Goal: Task Accomplishment & Management: Manage account settings

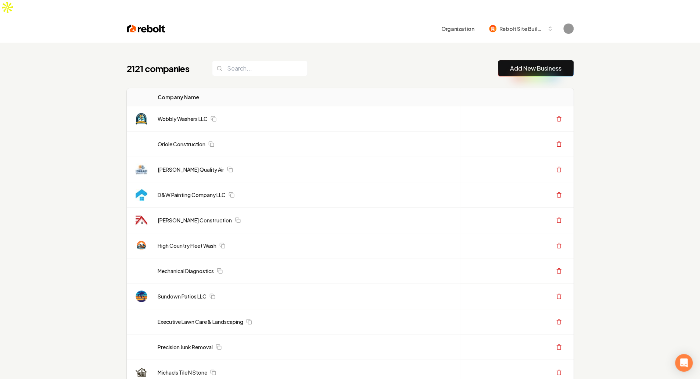
click at [181, 115] on link "Wobbly Washers LLC" at bounding box center [183, 118] width 50 height 7
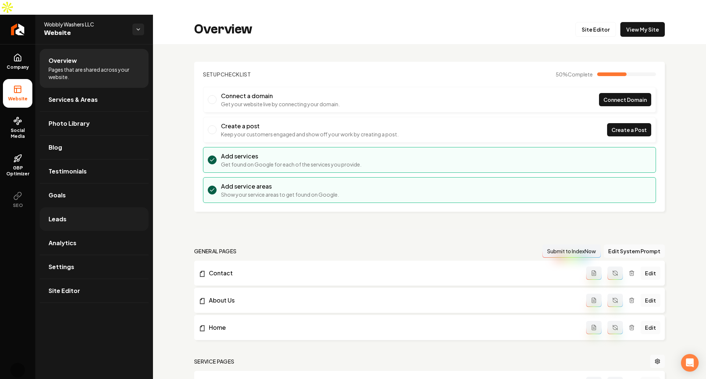
click at [71, 207] on link "Leads" at bounding box center [94, 219] width 109 height 24
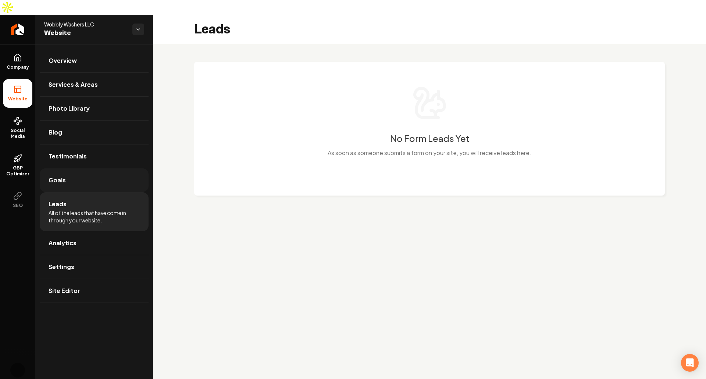
click at [78, 168] on link "Goals" at bounding box center [94, 180] width 109 height 24
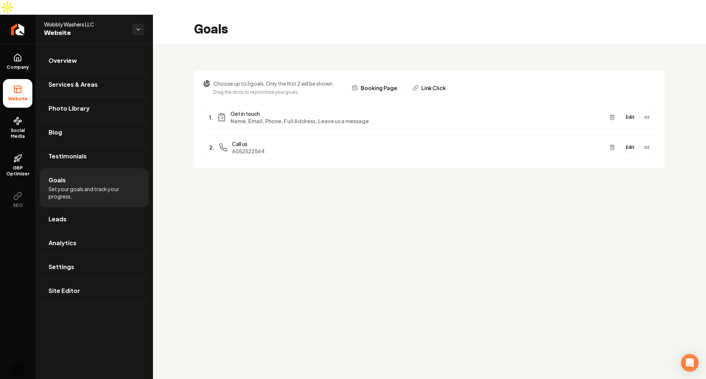
click at [635, 112] on button "Edit" at bounding box center [630, 117] width 18 height 10
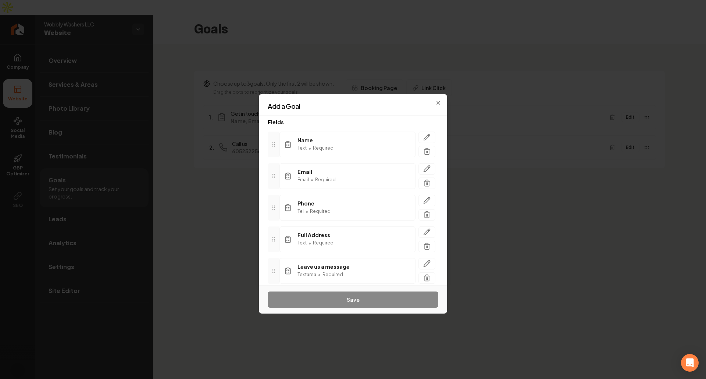
scroll to position [65, 0]
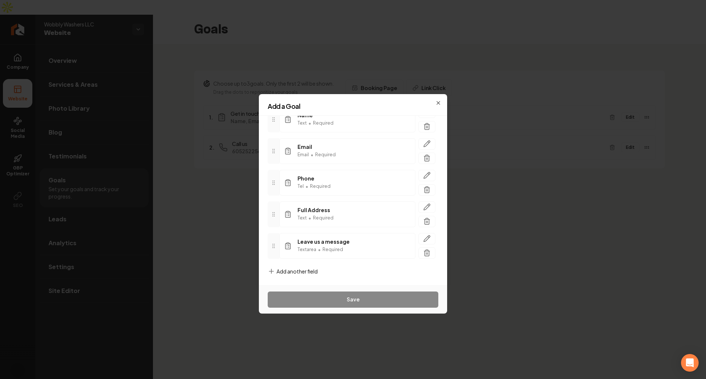
click at [311, 268] on span "Add another field" at bounding box center [296, 271] width 41 height 7
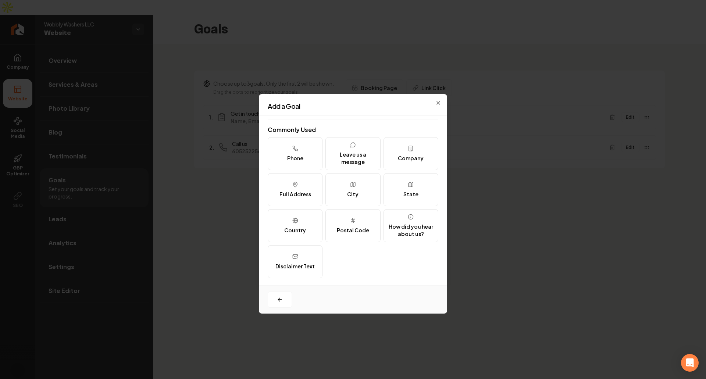
scroll to position [0, 0]
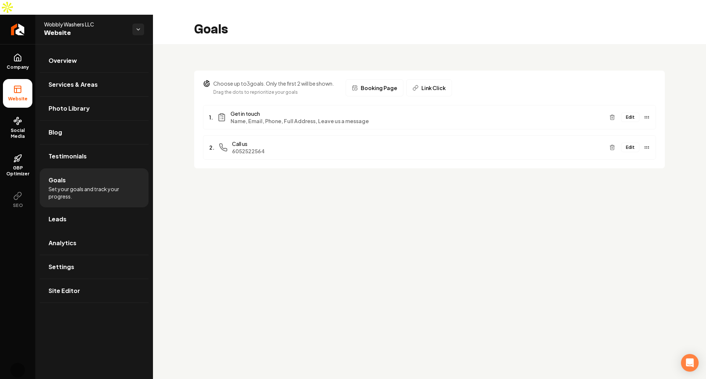
click at [375, 265] on main "Goals Choose up to 3 goals. Only the first 2 will be shown. Drag the dots to re…" at bounding box center [429, 204] width 553 height 379
